Goal: Entertainment & Leisure: Consume media (video, audio)

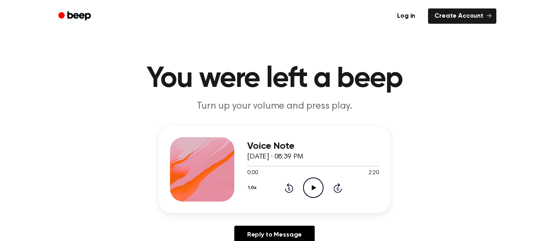
click at [311, 182] on icon "Play Audio" at bounding box center [313, 187] width 20 height 20
click at [319, 187] on icon "Pause Audio" at bounding box center [313, 187] width 20 height 20
click at [321, 192] on icon "Play Audio" at bounding box center [313, 187] width 20 height 20
click at [312, 194] on icon "Play Audio" at bounding box center [313, 187] width 20 height 20
